Goal: Transaction & Acquisition: Book appointment/travel/reservation

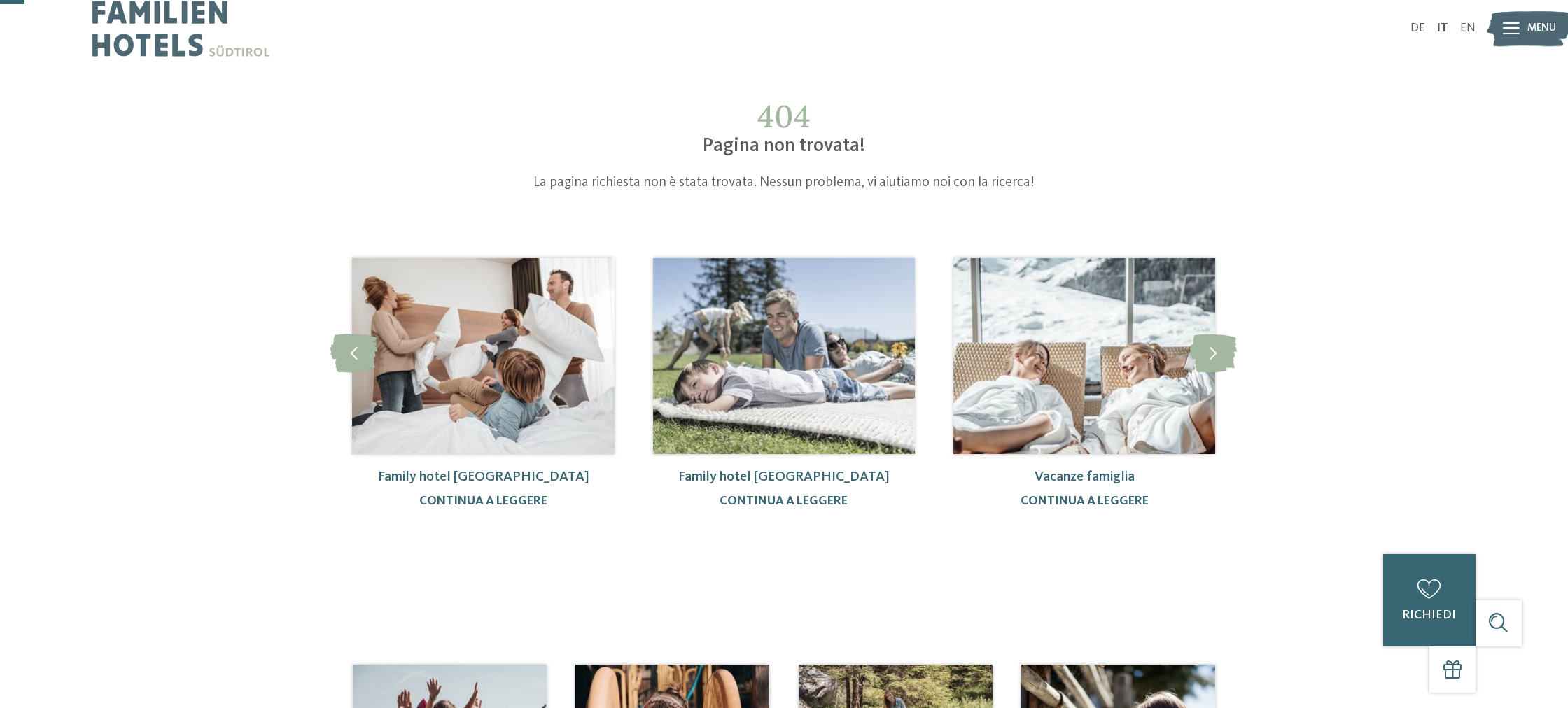
click at [1518, 33] on icon at bounding box center [1511, 28] width 17 height 12
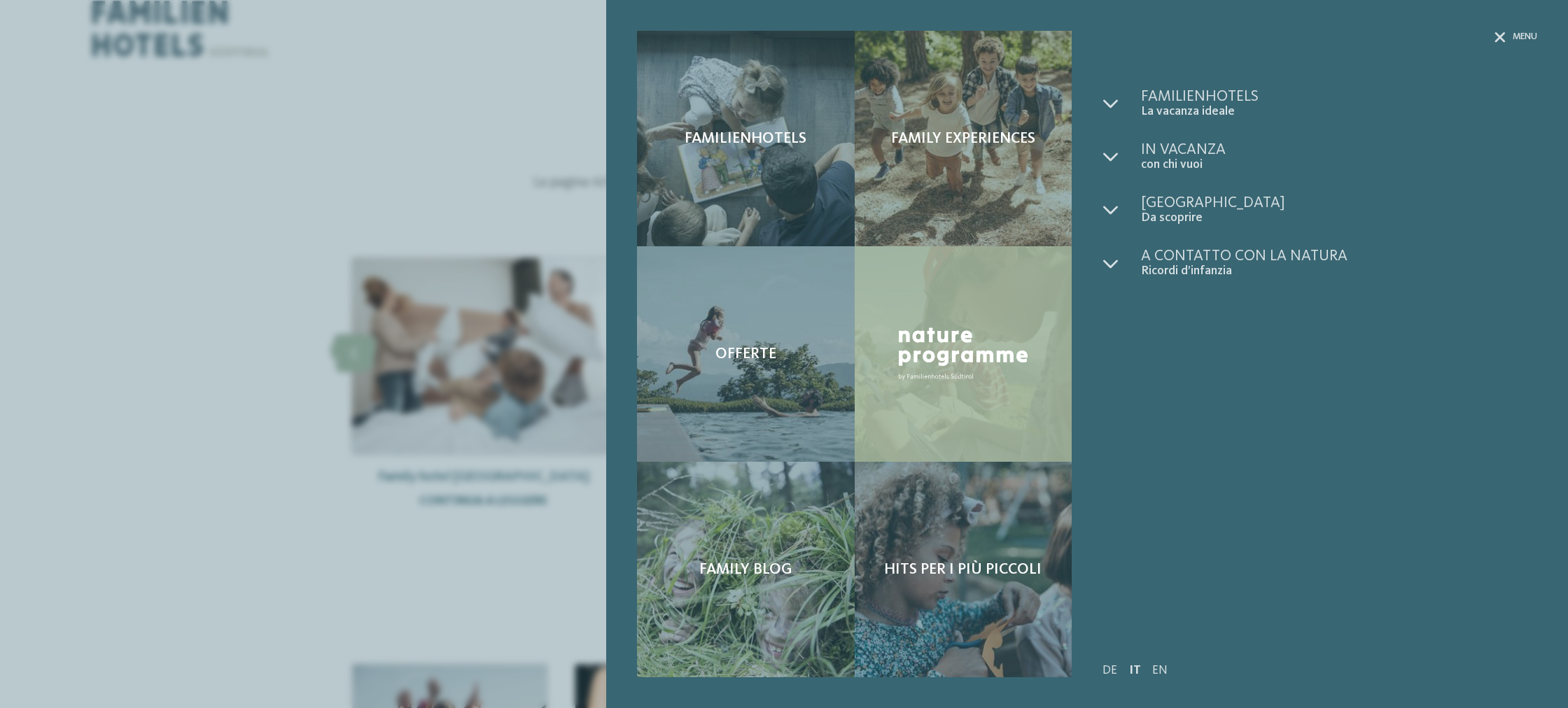
drag, startPoint x: 1264, startPoint y: 366, endPoint x: 980, endPoint y: 413, distance: 287.9
click at [1261, 367] on div "Familienhotels La vacanza ideale Come trovarci" at bounding box center [1320, 354] width 435 height 531
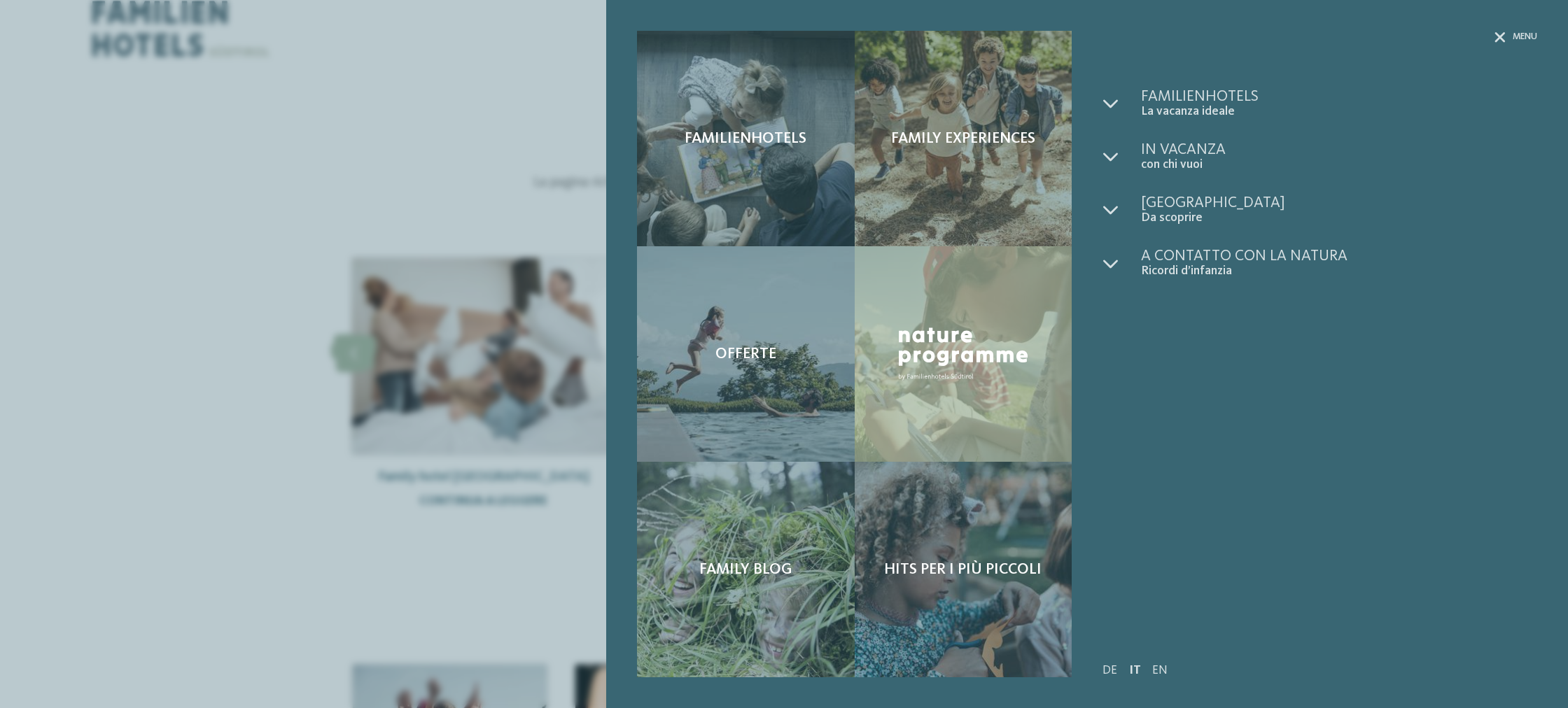
click at [351, 481] on div "Familienhotels Family experiences Offerte" at bounding box center [784, 354] width 1568 height 708
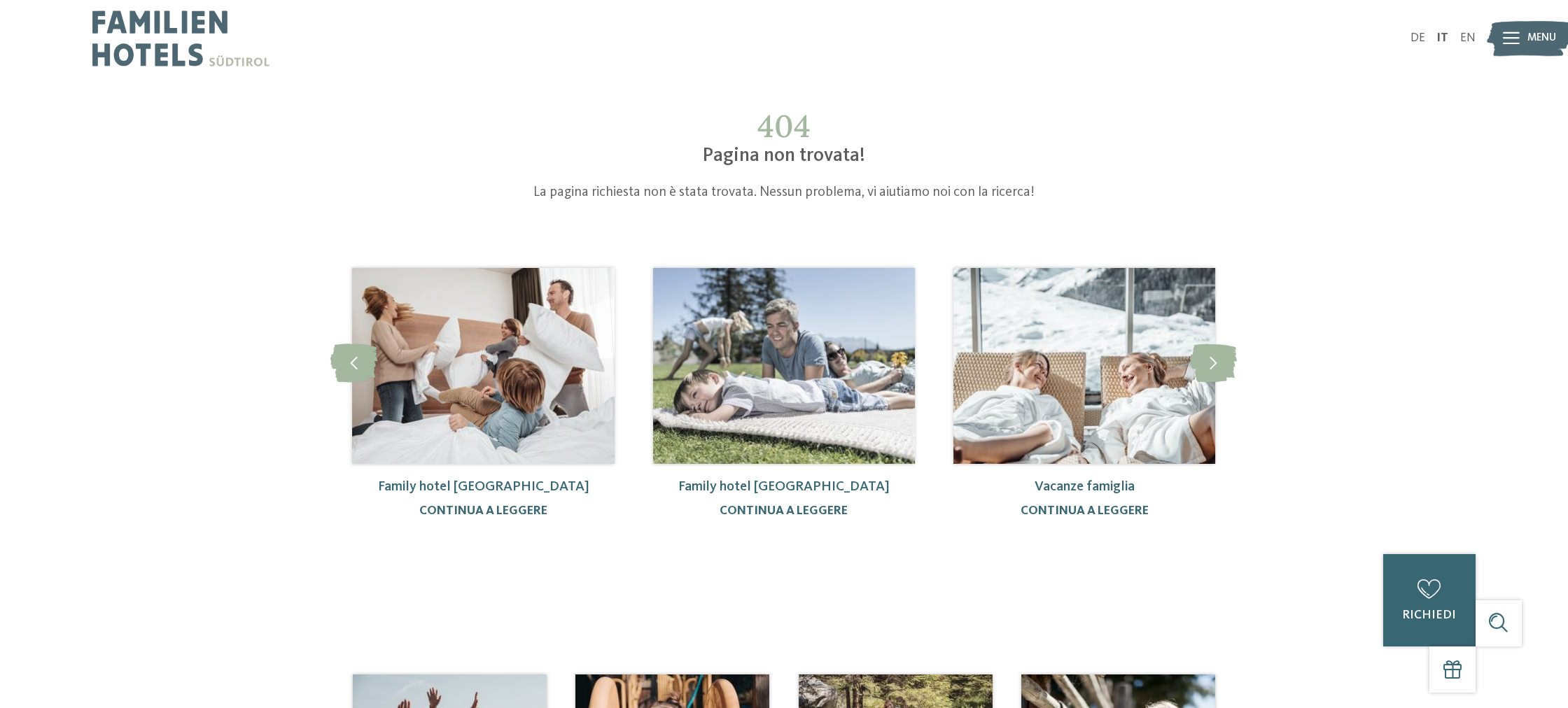
click at [1504, 34] on icon at bounding box center [1511, 38] width 17 height 12
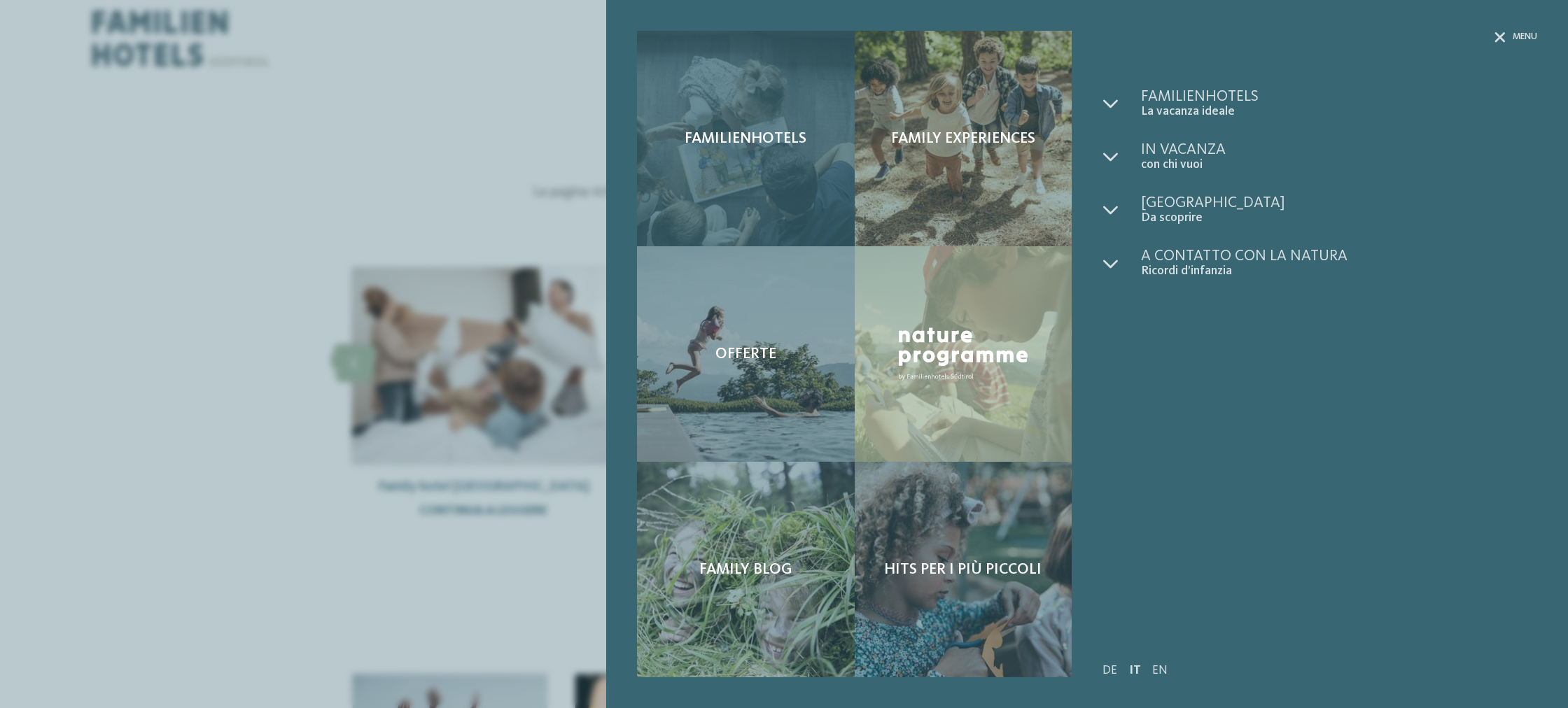
click at [775, 132] on span "Familienhotels" at bounding box center [746, 138] width 122 height 18
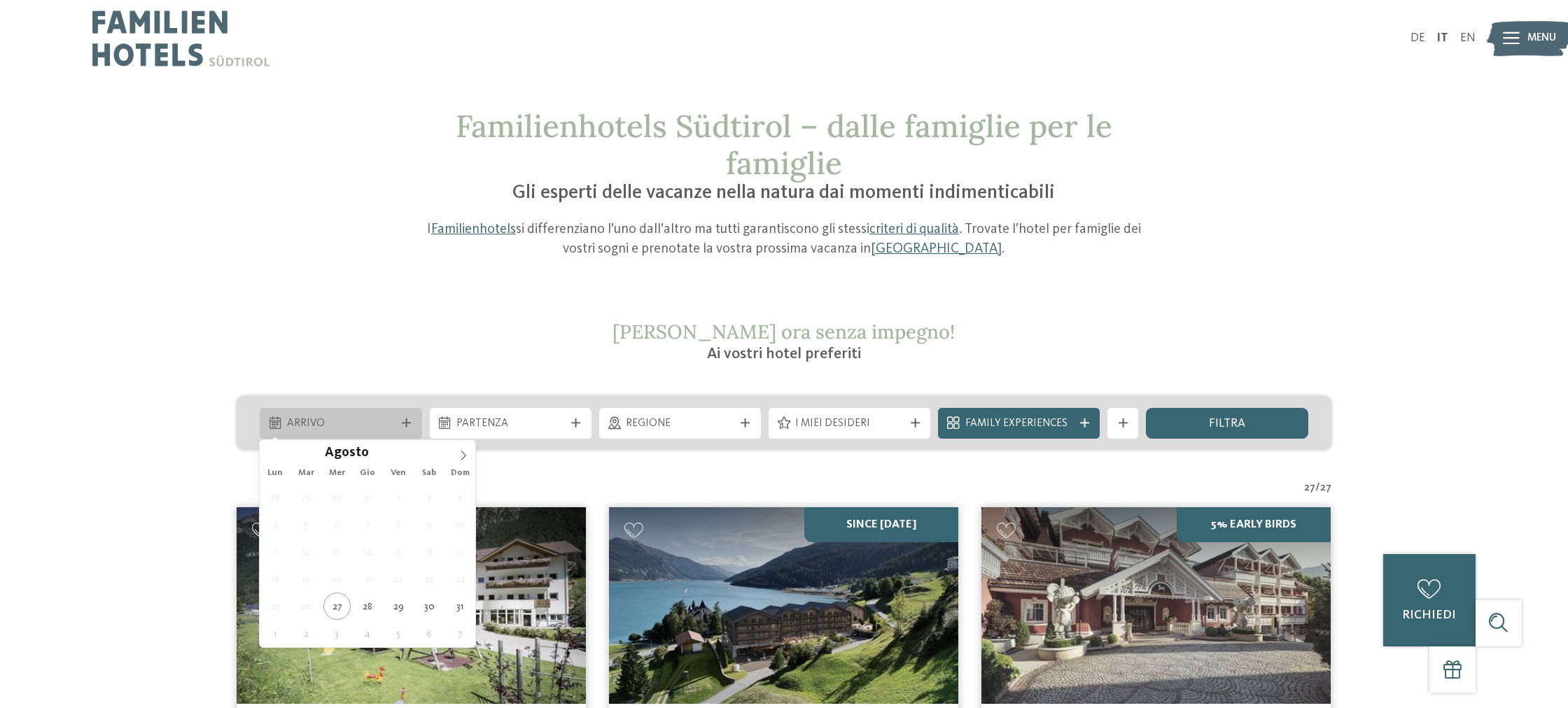
click at [403, 422] on icon at bounding box center [405, 422] width 9 height 9
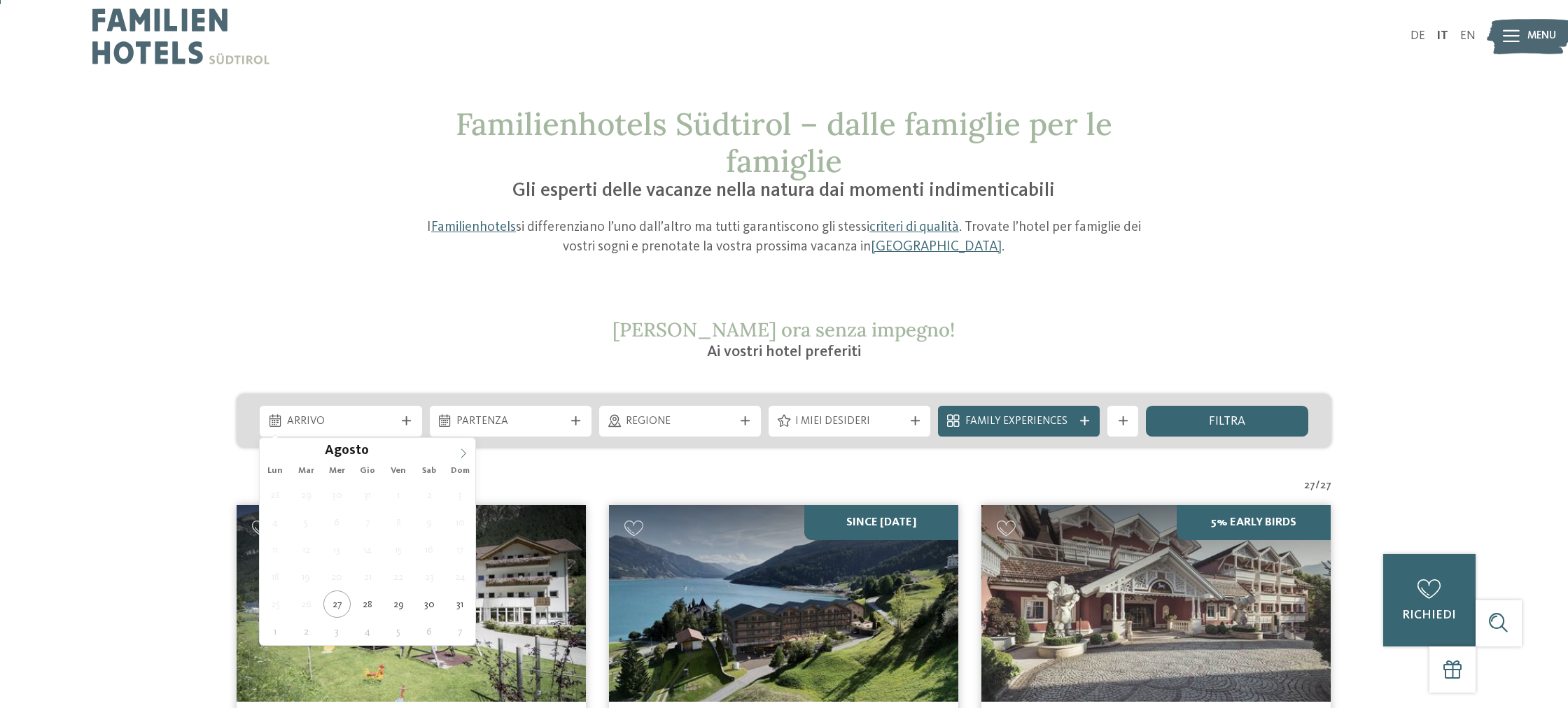
click at [464, 454] on icon at bounding box center [463, 453] width 10 height 10
type div "[DATE]"
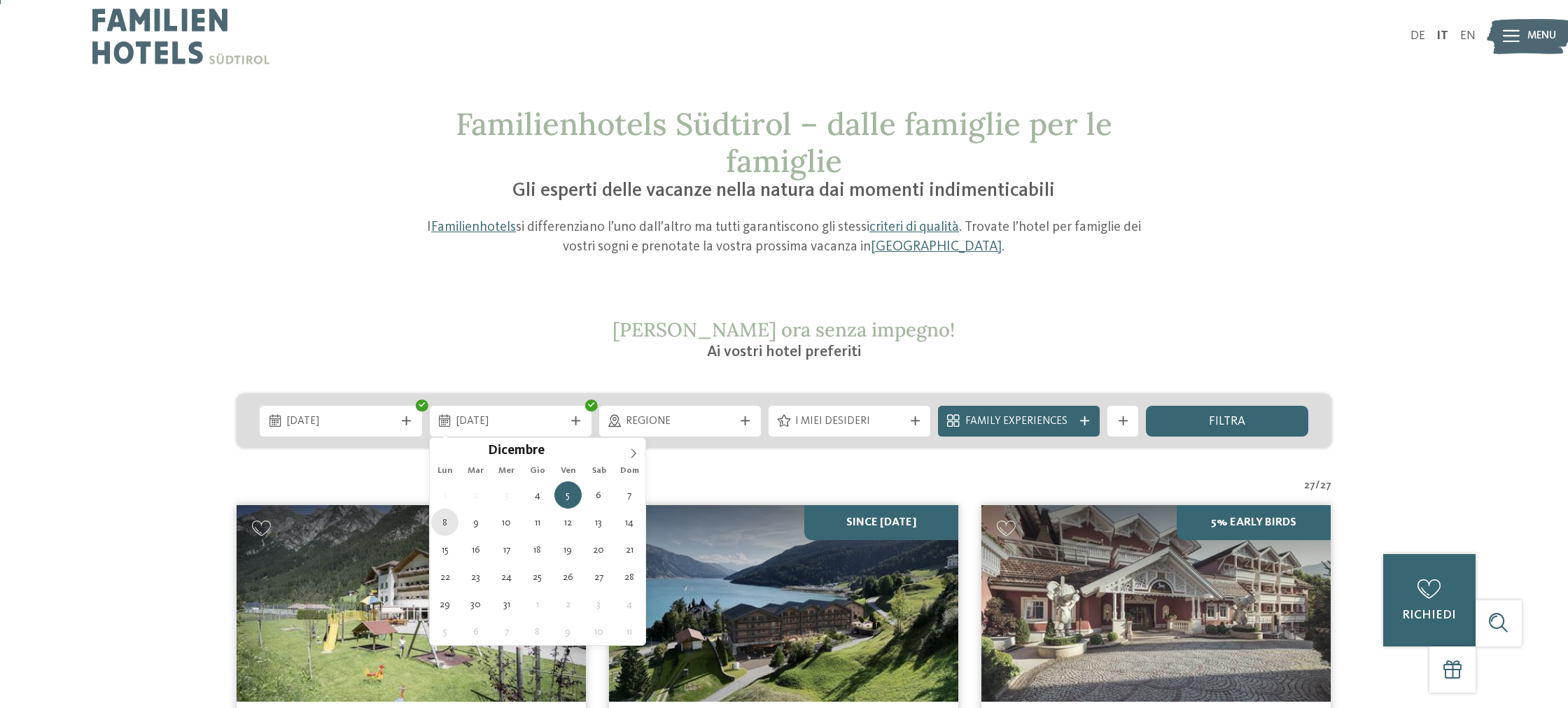
type div "[DATE]"
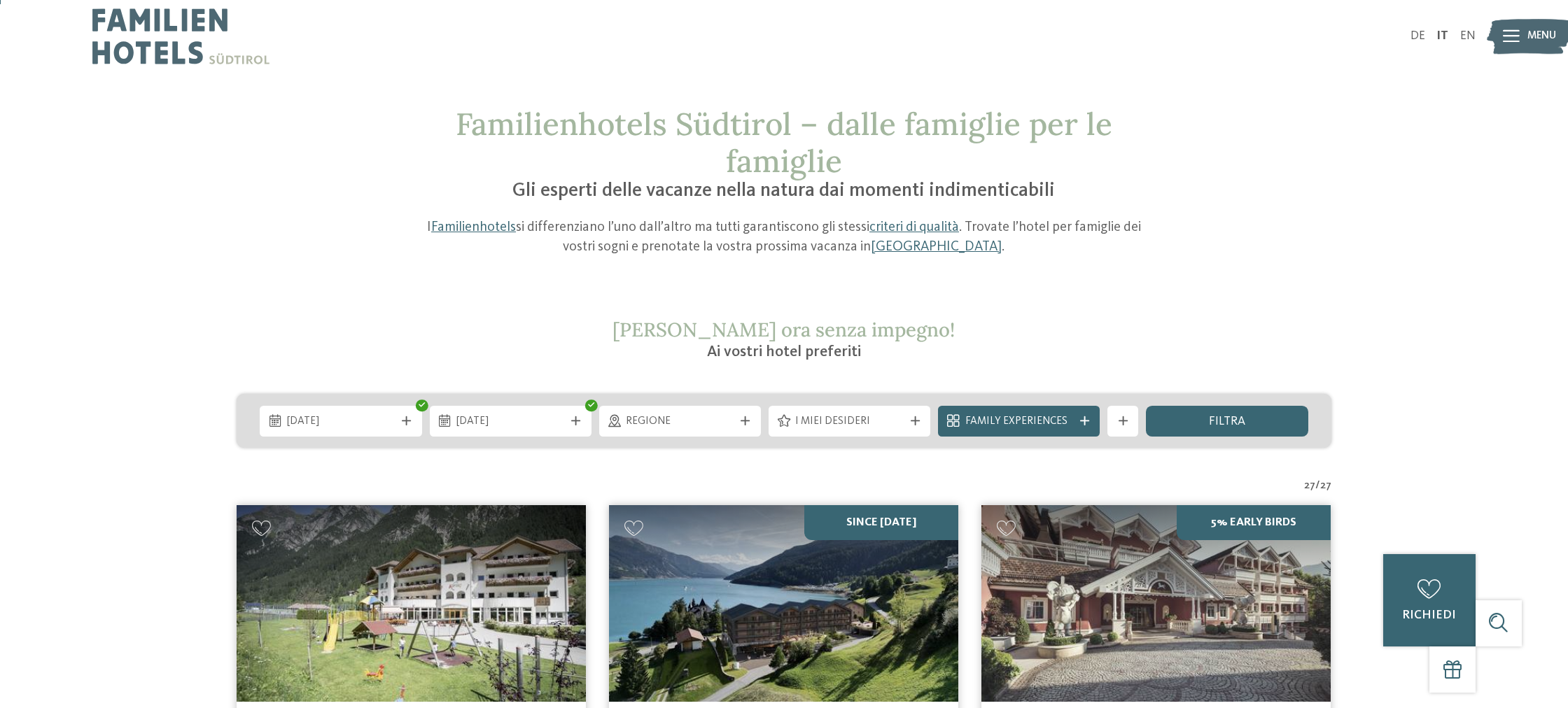
click at [906, 425] on div "I miei desideri" at bounding box center [849, 421] width 116 height 17
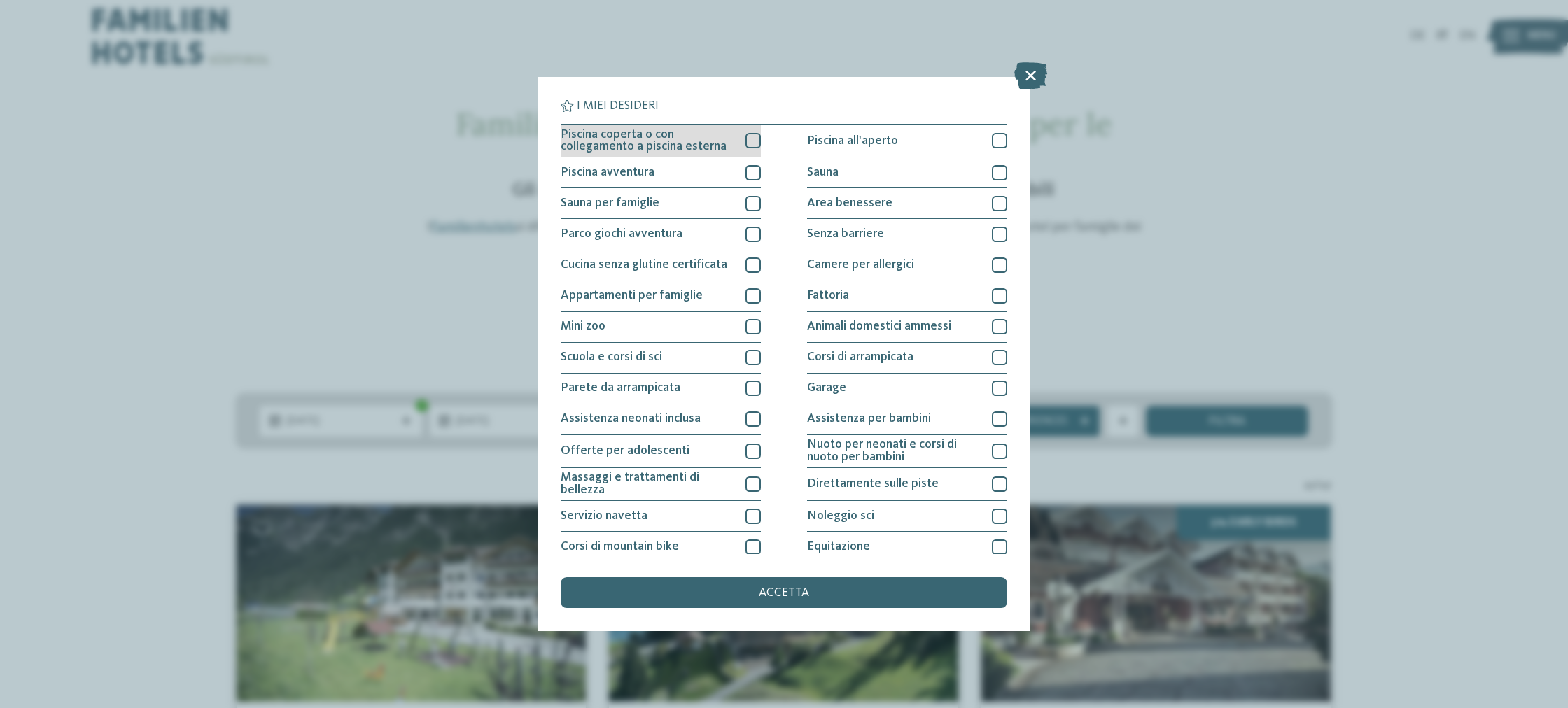
click at [751, 143] on div at bounding box center [753, 140] width 15 height 15
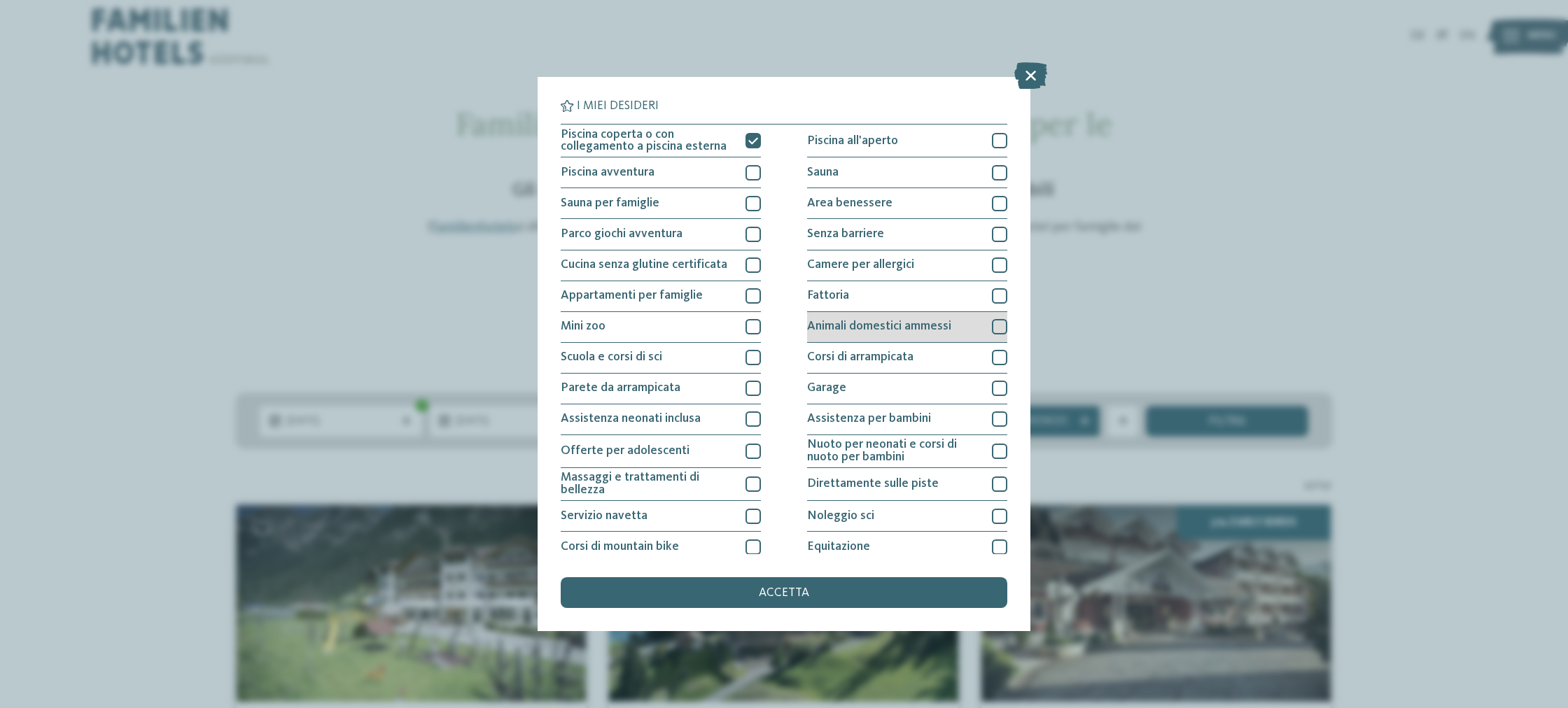
click at [989, 318] on div "Animali domestici ammessi" at bounding box center [907, 327] width 200 height 31
click at [706, 587] on div "accetta" at bounding box center [784, 592] width 446 height 31
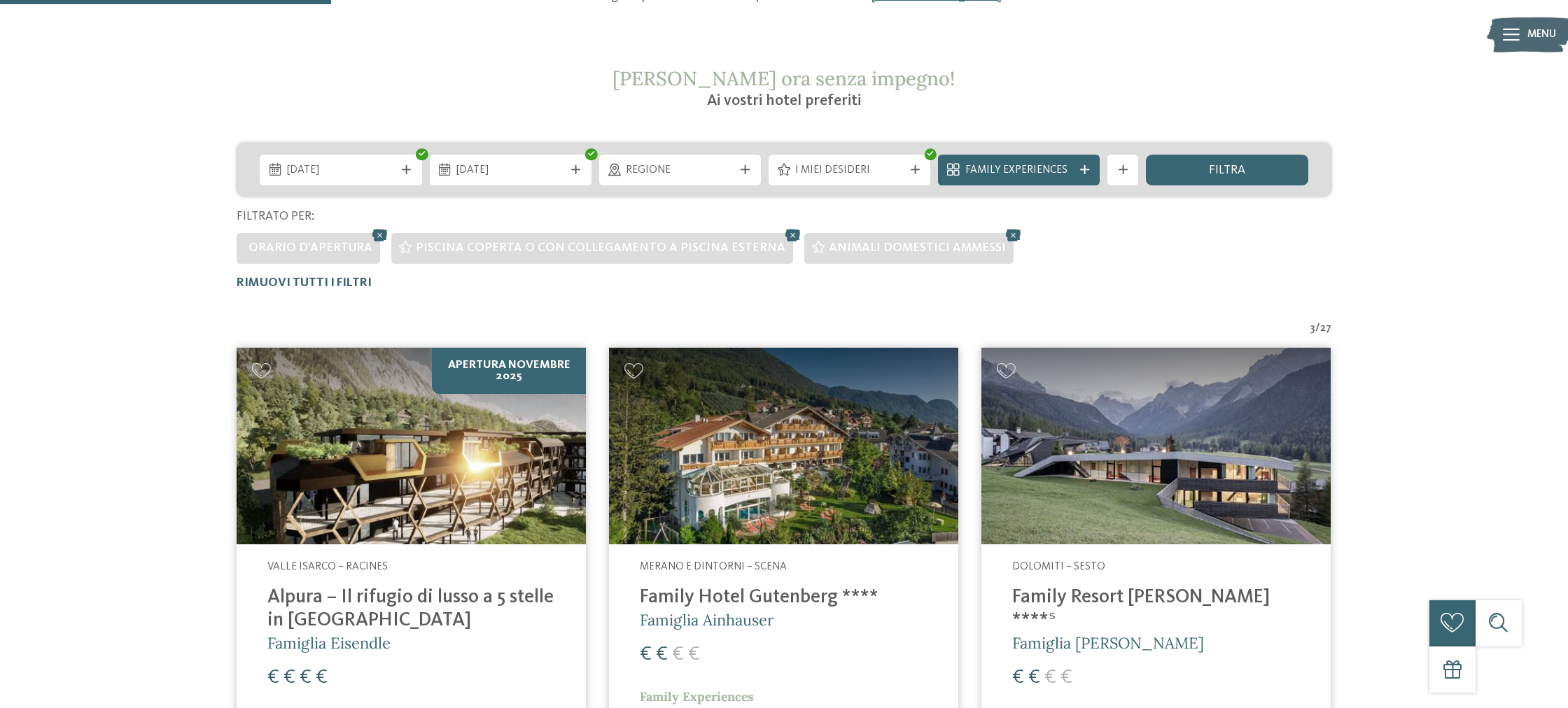
scroll to position [240, 0]
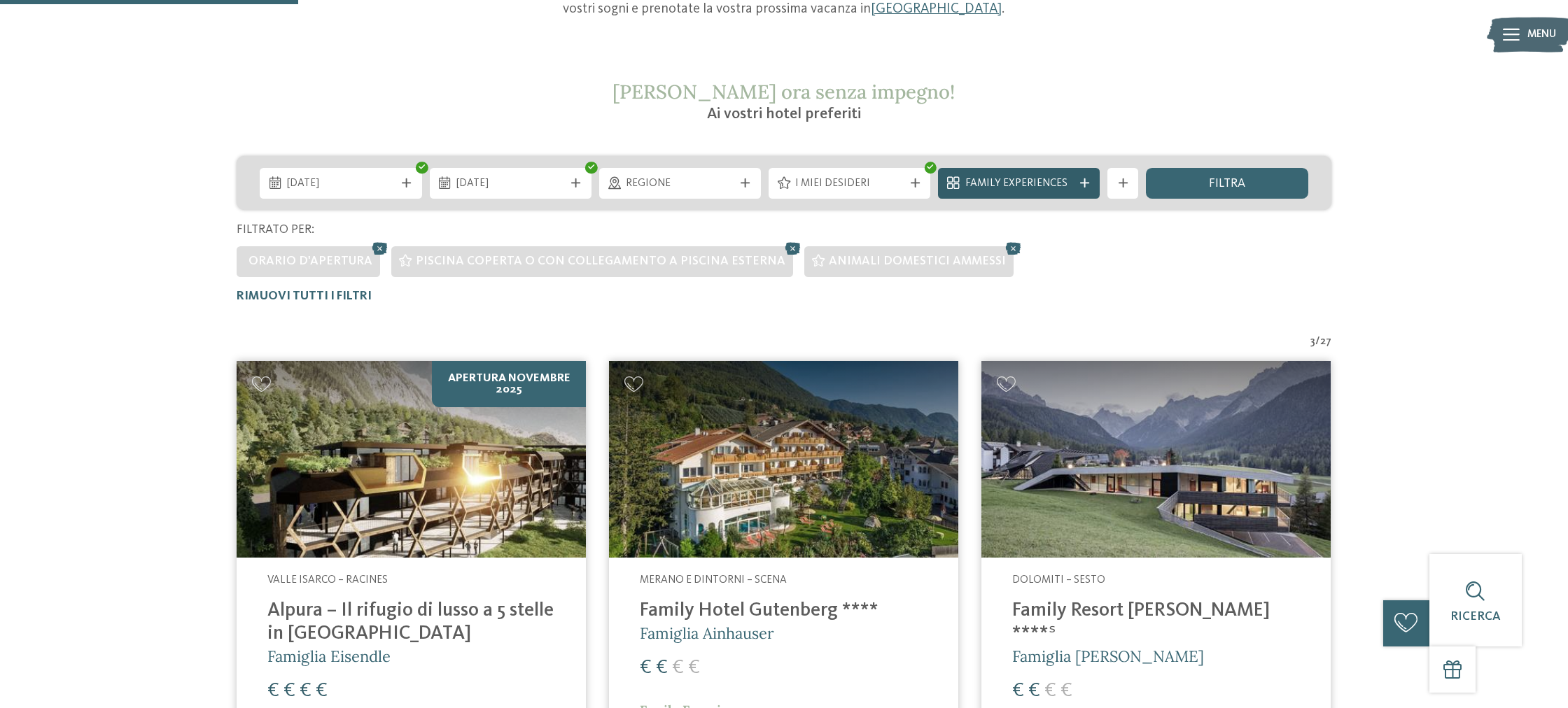
click at [1080, 182] on icon at bounding box center [1084, 182] width 9 height 9
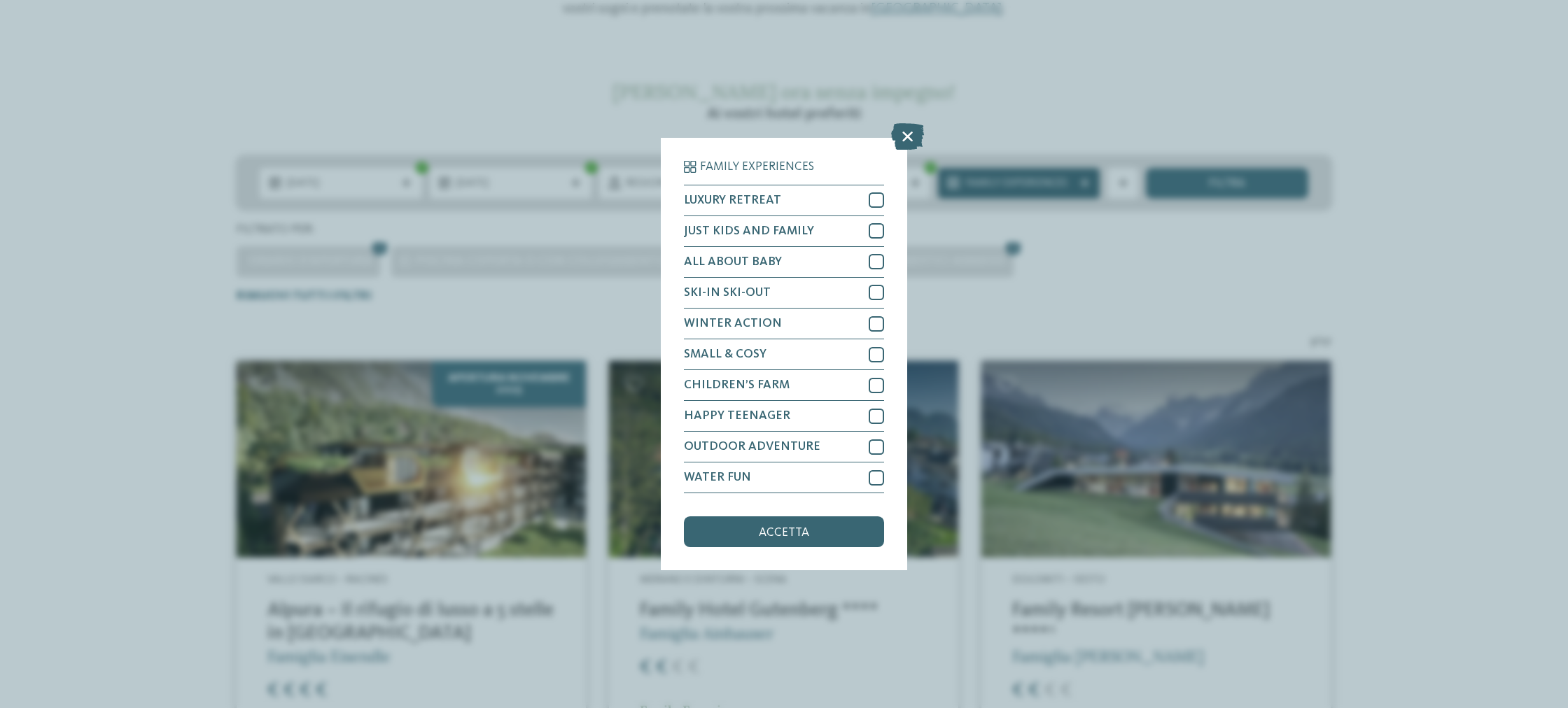
click at [1080, 182] on div "Family Experiences LUXURY RETREAT JUST KIDS AND FAMILY" at bounding box center [784, 354] width 1568 height 708
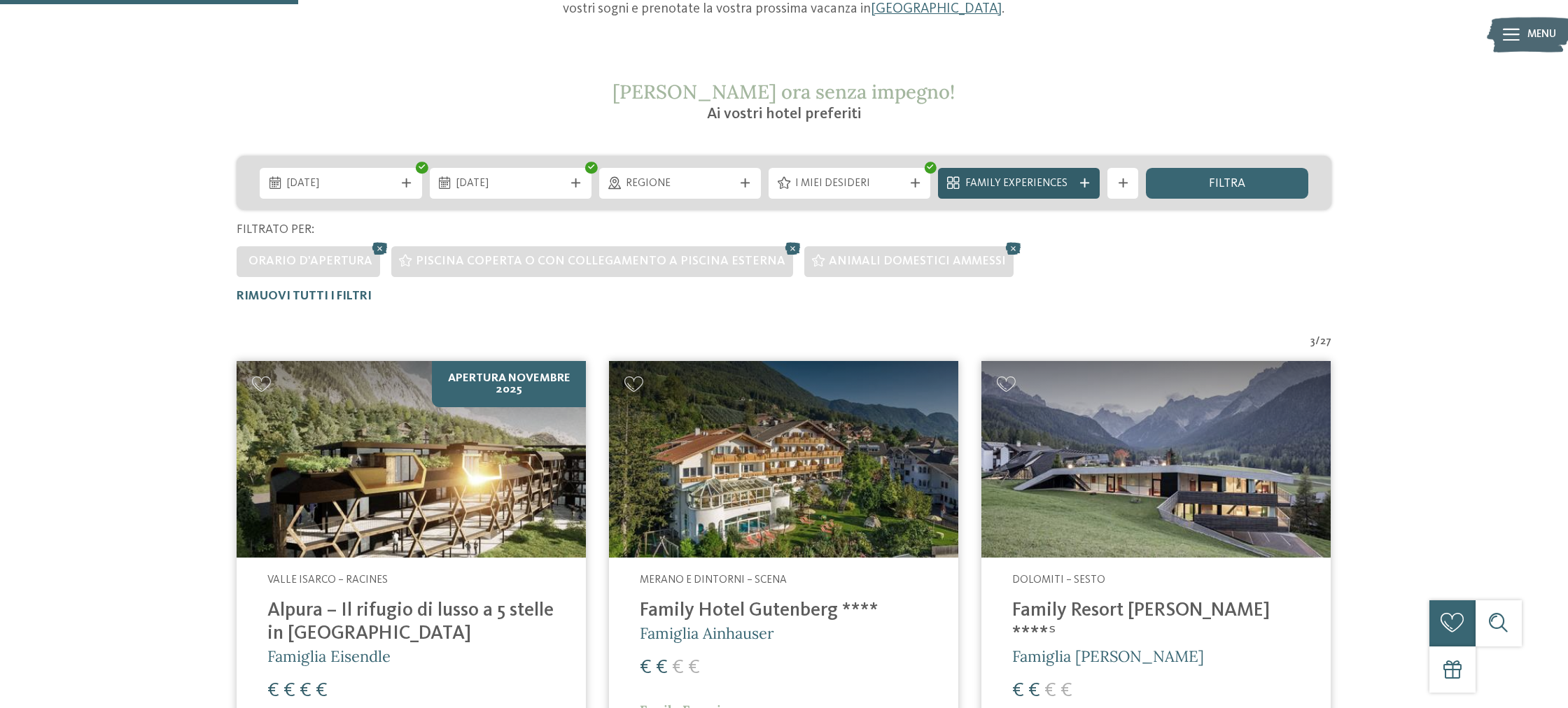
click at [1080, 182] on icon at bounding box center [1084, 182] width 9 height 9
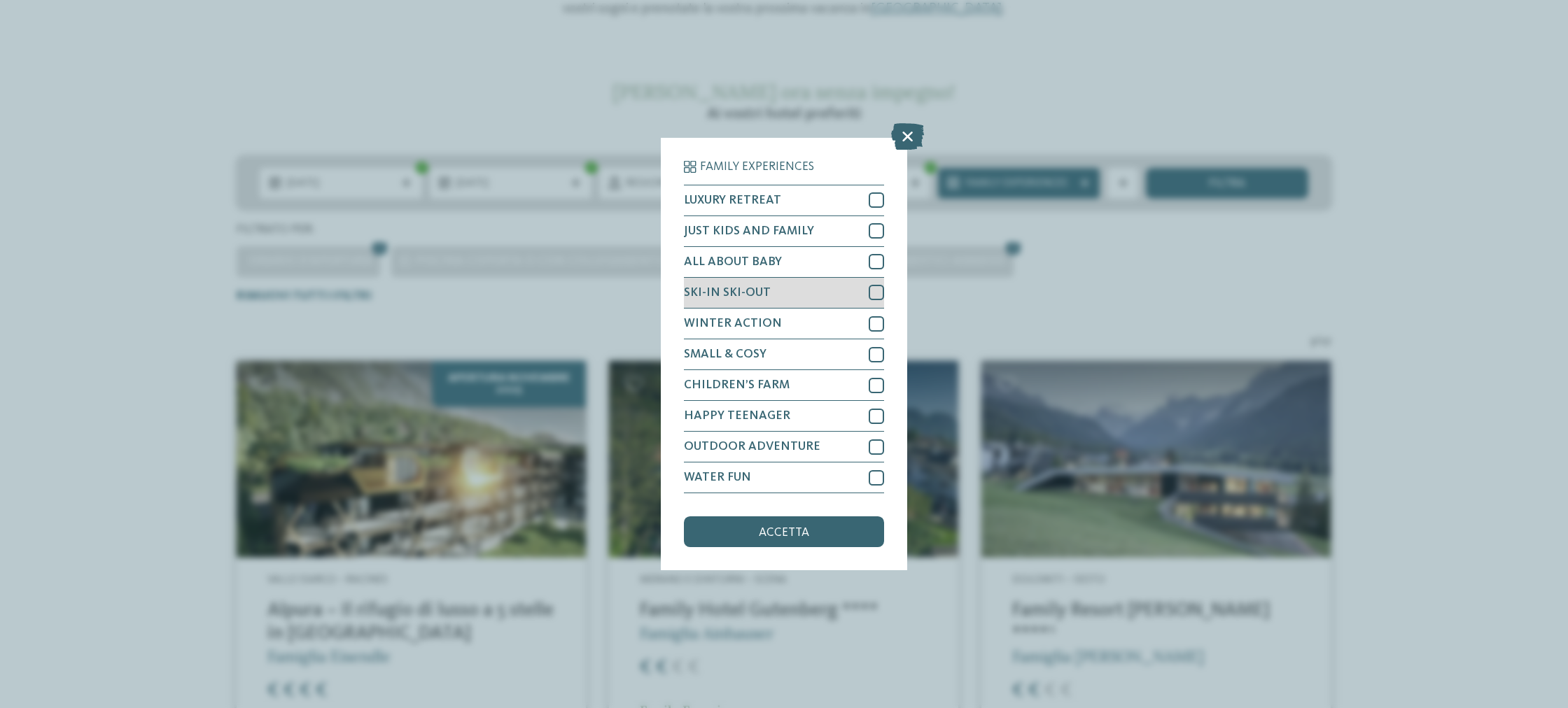
click at [878, 292] on div at bounding box center [876, 292] width 15 height 15
click at [1070, 281] on div "Family Experiences LUXURY RETREAT JUST KIDS AND FAMILY" at bounding box center [784, 354] width 1568 height 708
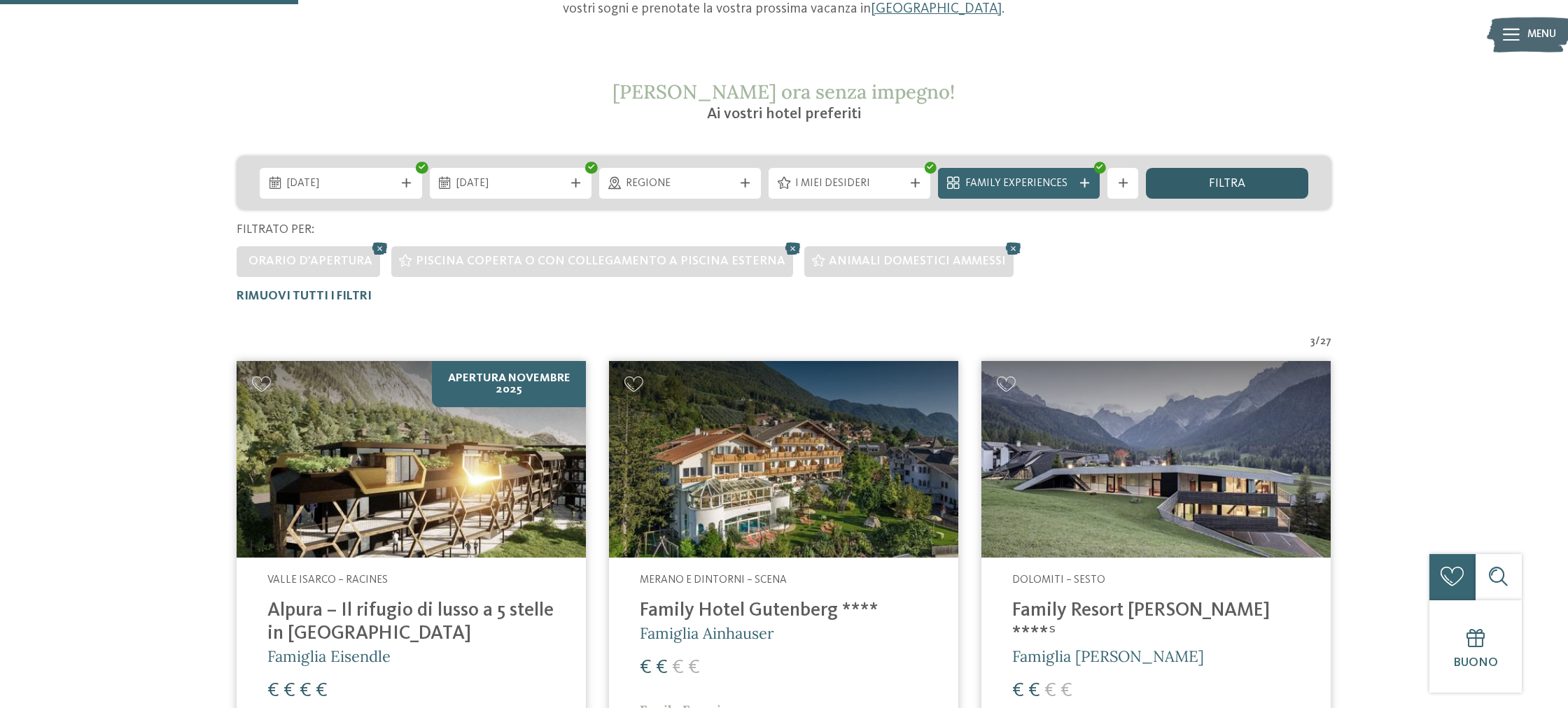
click at [1180, 190] on div "filtra" at bounding box center [1226, 183] width 162 height 31
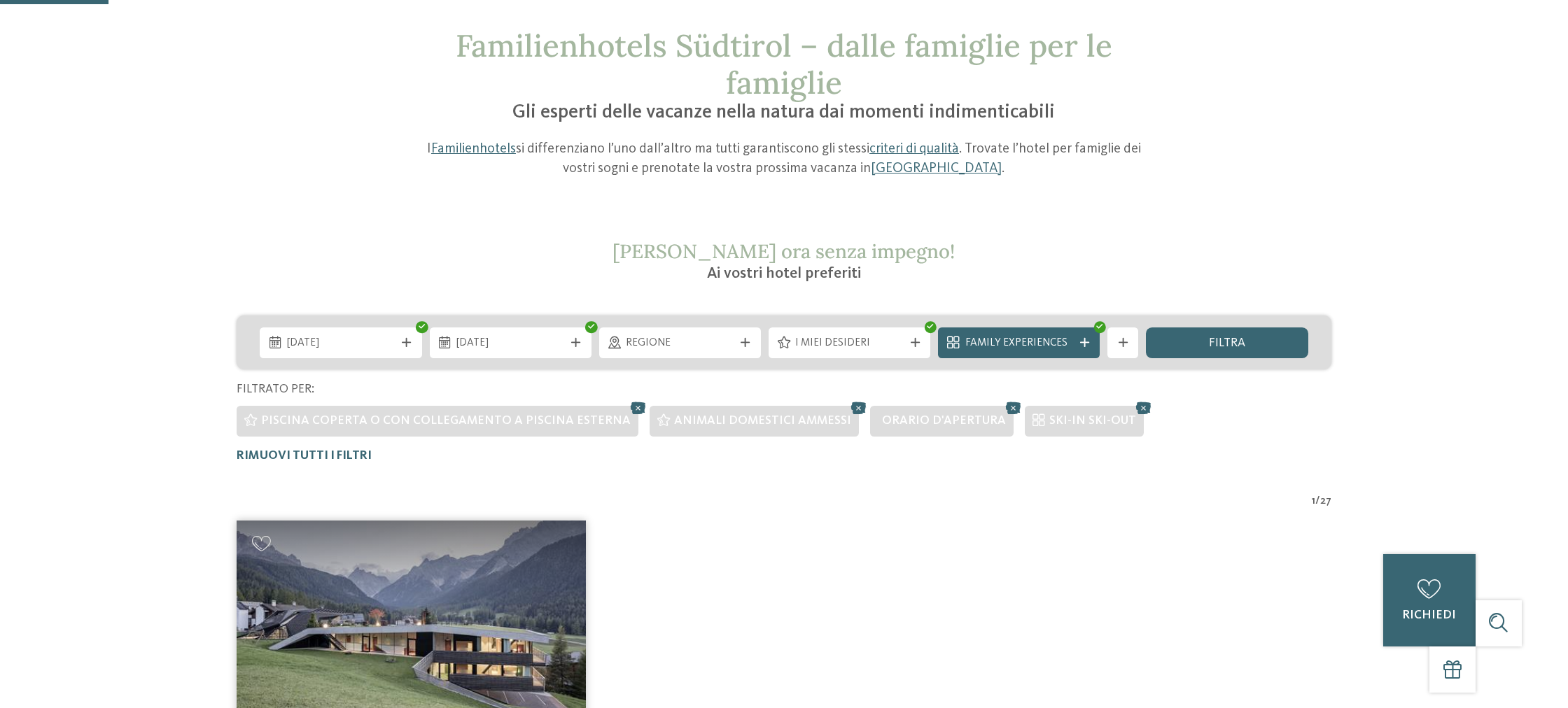
scroll to position [115, 0]
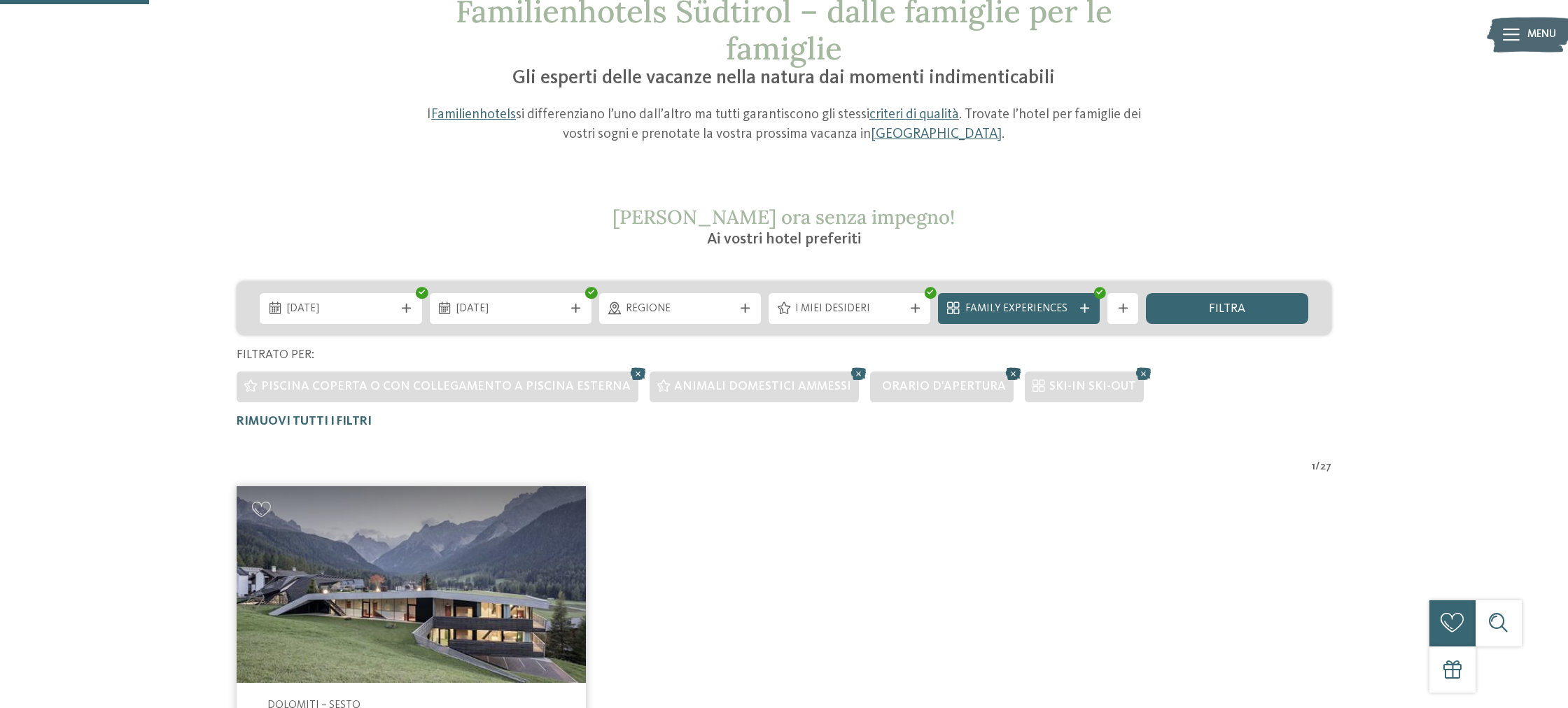
click at [1001, 371] on icon at bounding box center [1013, 374] width 23 height 20
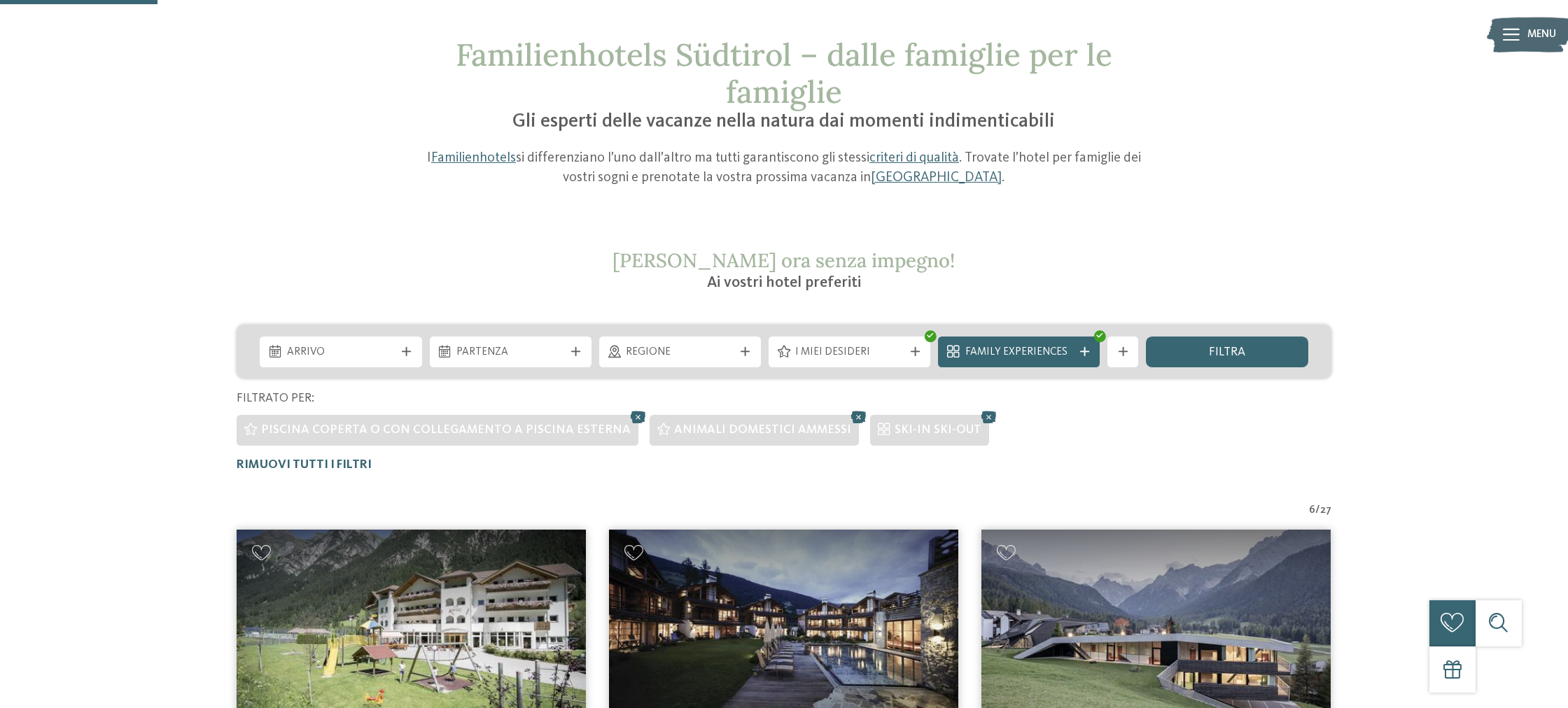
scroll to position [0, 0]
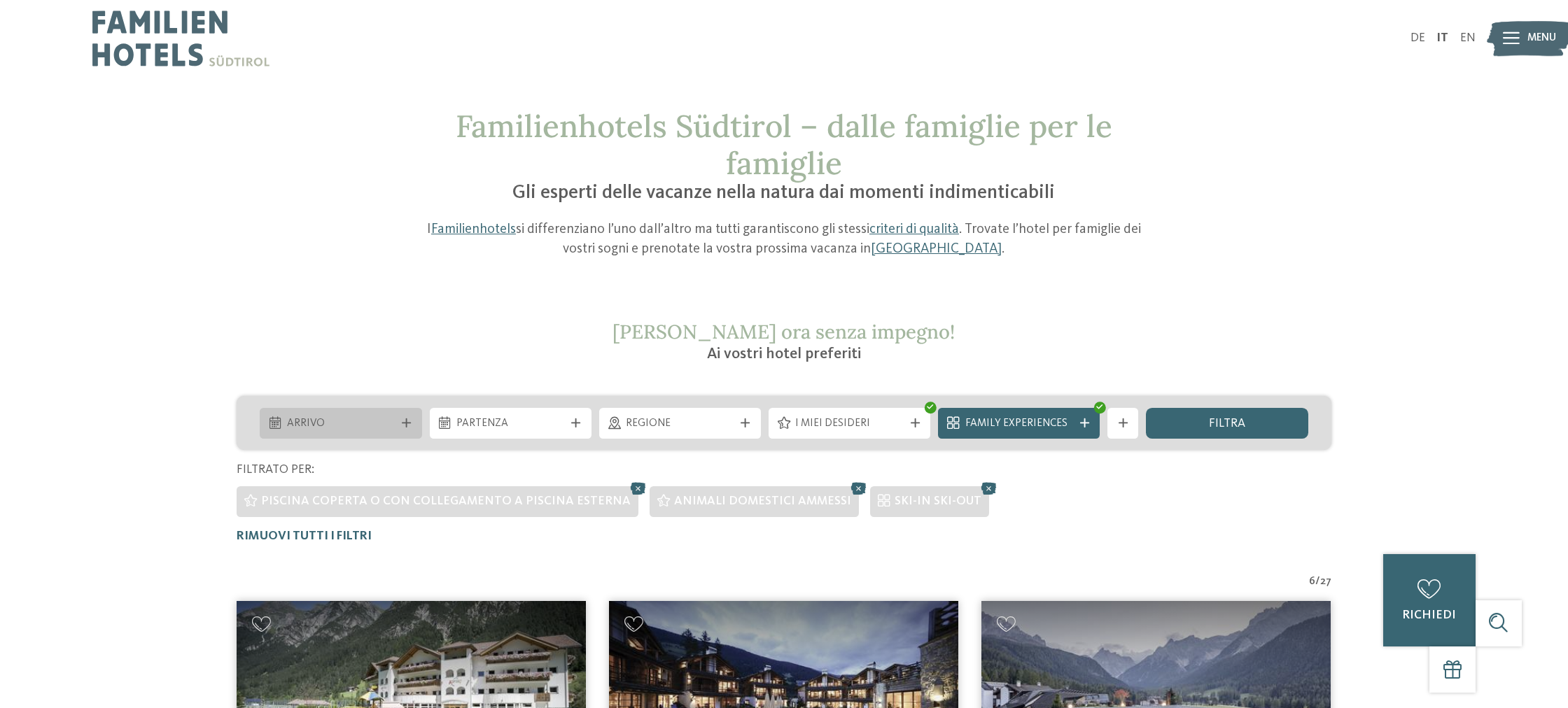
click at [405, 422] on icon at bounding box center [405, 422] width 9 height 9
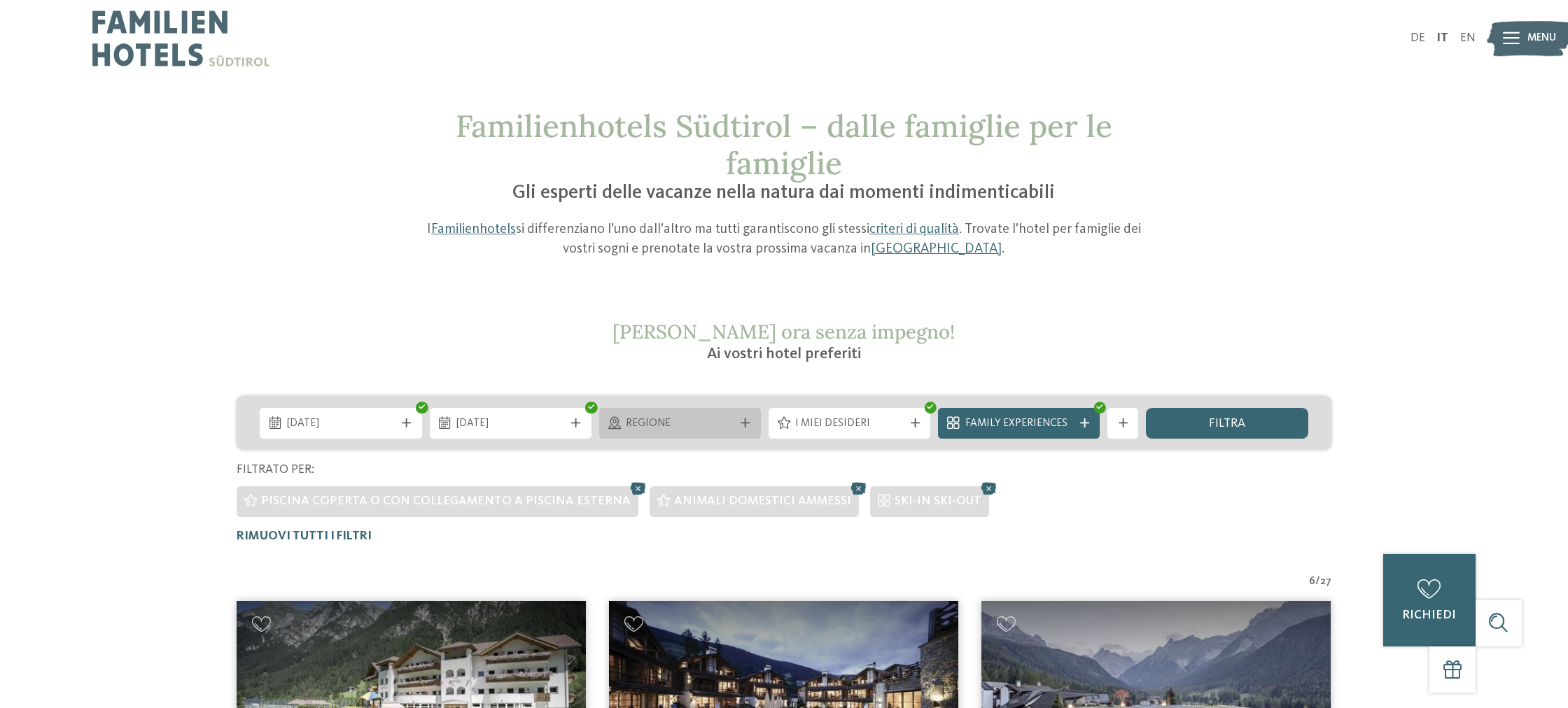
click at [621, 433] on div "Regione" at bounding box center [680, 423] width 162 height 31
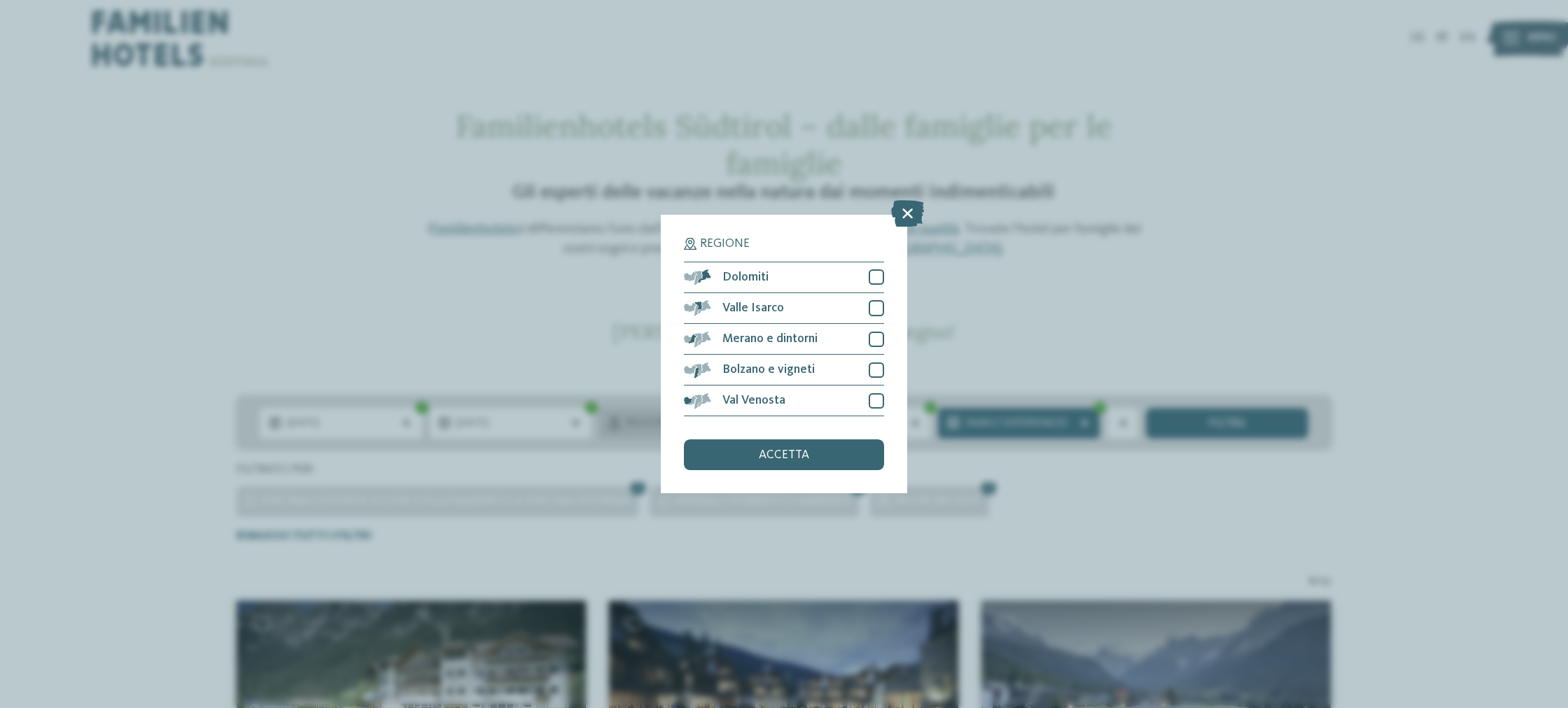
click at [621, 433] on div "Regione Dolomiti" at bounding box center [784, 354] width 1568 height 708
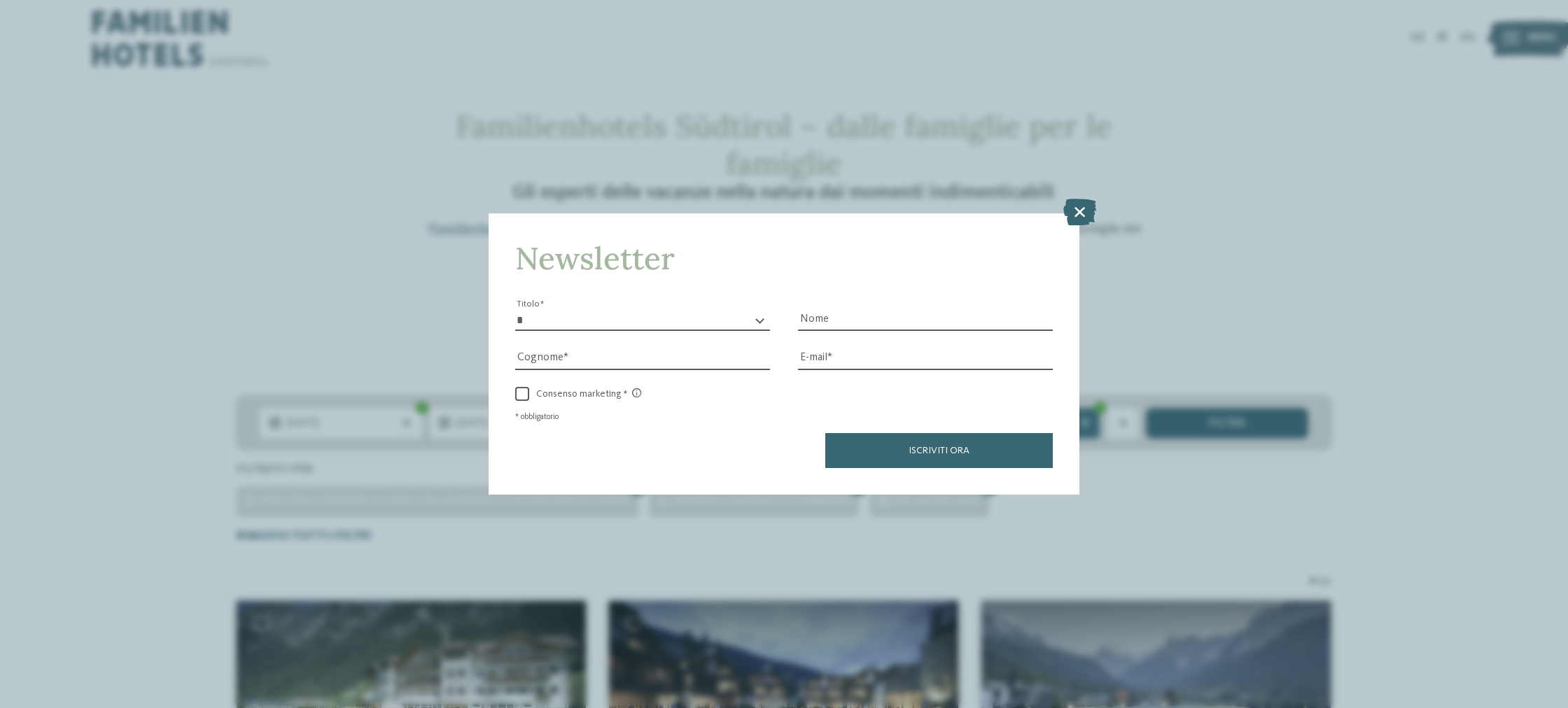
click at [1219, 431] on div "Newsletter * ****** ******* ******** ****** Titolo Nome [GEOGRAPHIC_DATA] Fax" at bounding box center [784, 354] width 1568 height 708
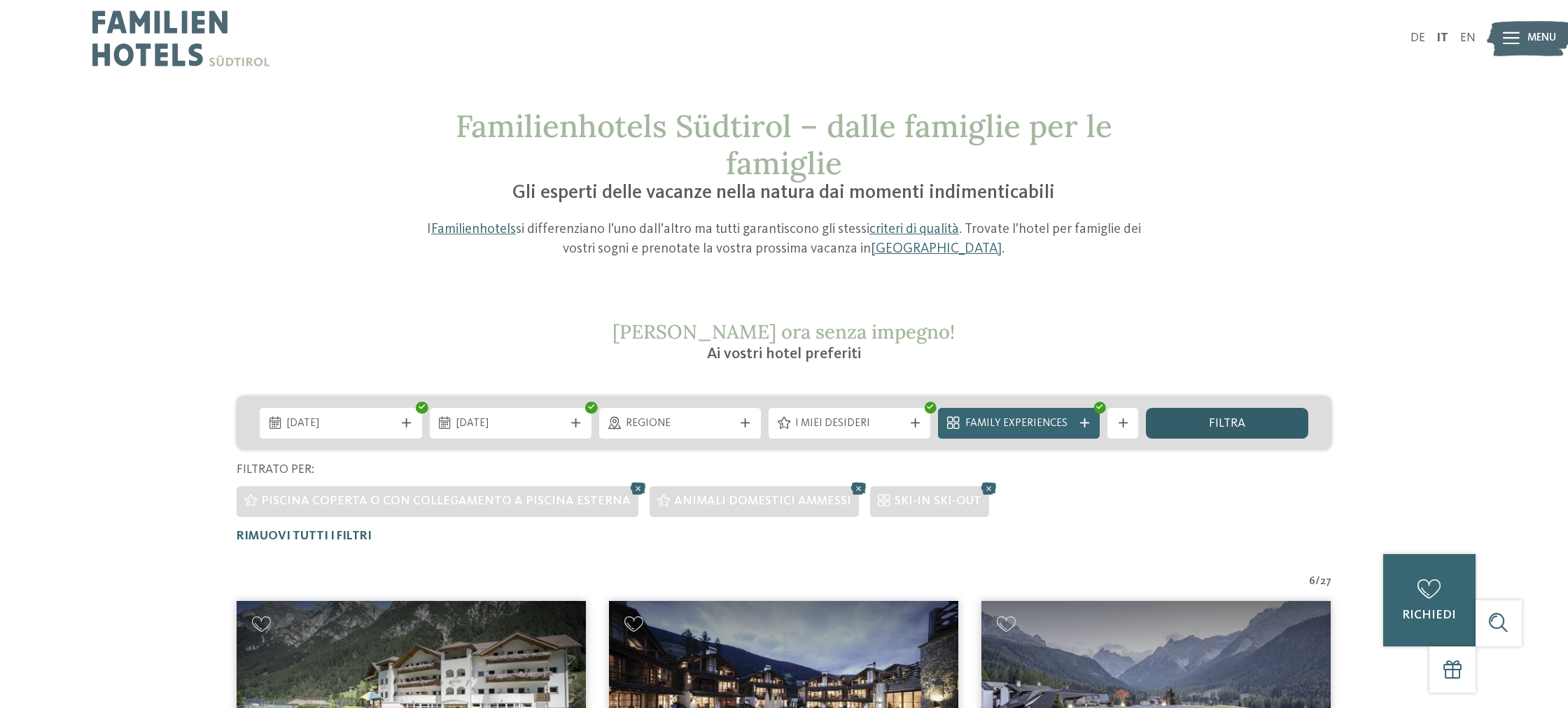
click at [1220, 431] on div "filtra" at bounding box center [1226, 423] width 162 height 31
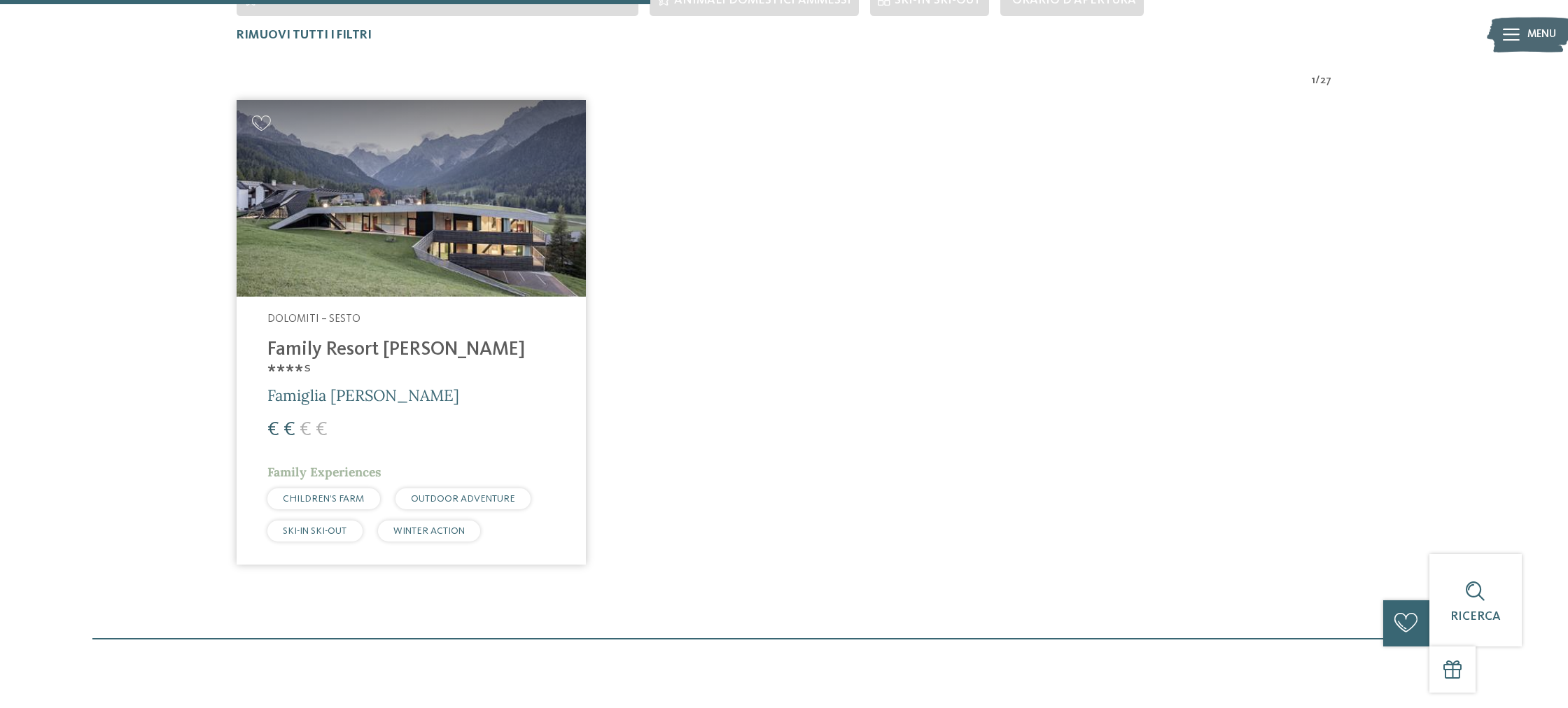
scroll to position [506, 0]
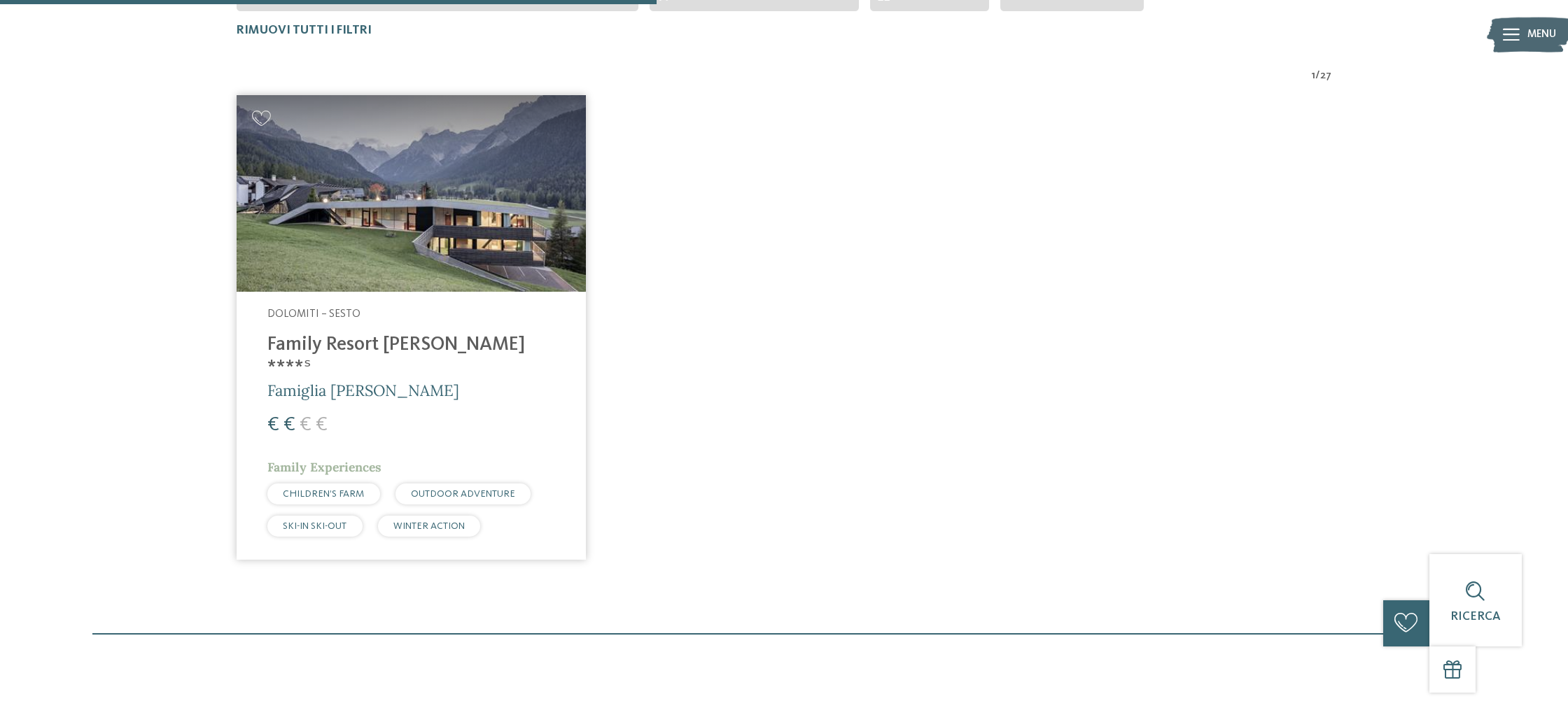
click at [489, 320] on address "Dolomiti – Sesto" at bounding box center [410, 314] width 287 height 15
